Goal: Task Accomplishment & Management: Manage account settings

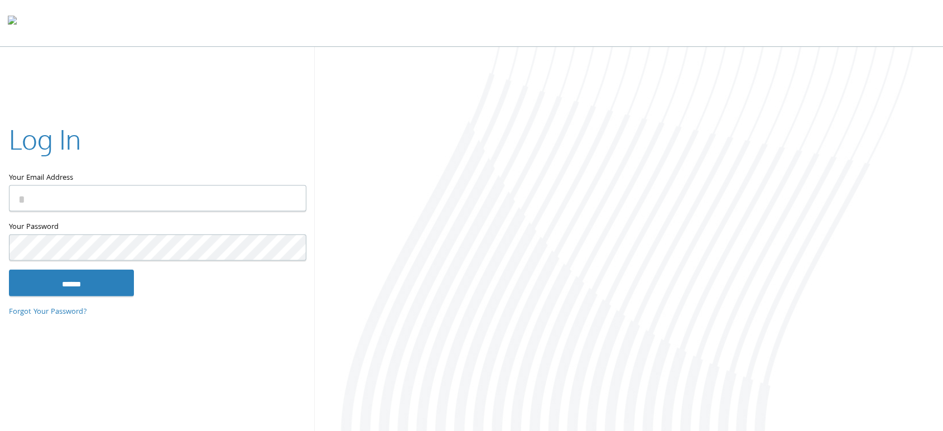
type input "**********"
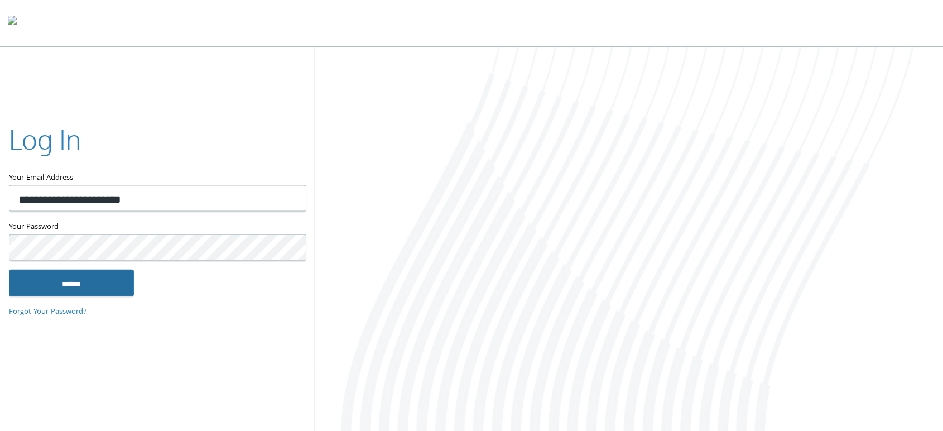
click at [88, 284] on input "******" at bounding box center [71, 282] width 125 height 27
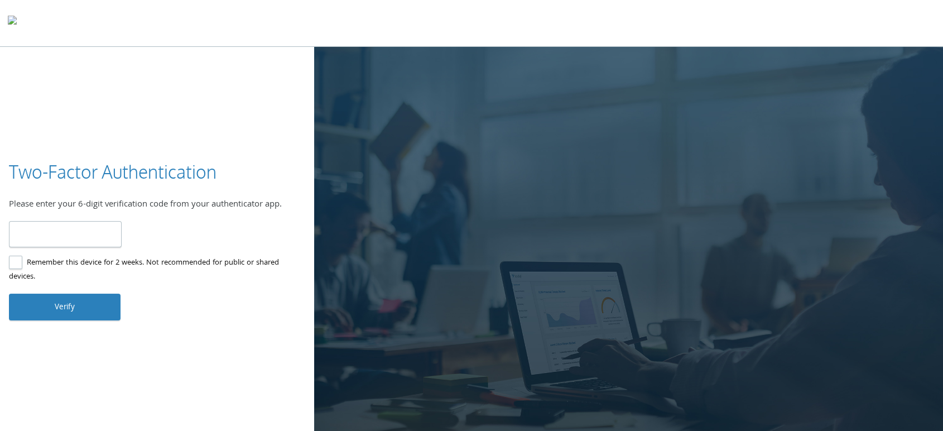
click at [86, 228] on input "number" at bounding box center [65, 234] width 113 height 26
type input "******"
